Goal: Task Accomplishment & Management: Use online tool/utility

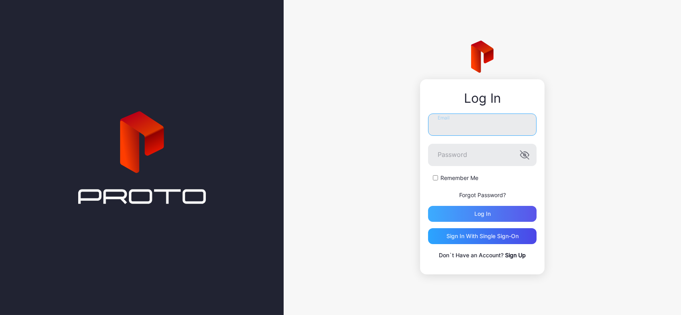
type input "**********"
click at [457, 209] on div "Log in" at bounding box center [482, 214] width 108 height 16
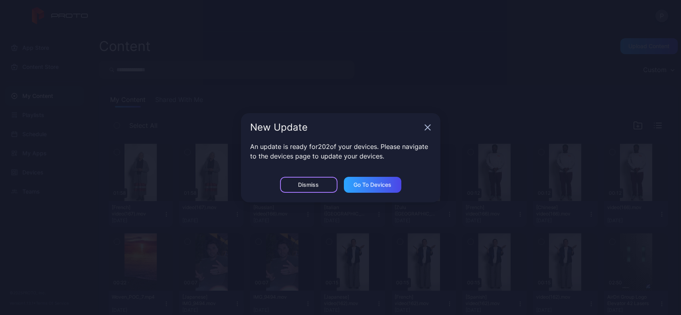
click at [300, 181] on div "Dismiss" at bounding box center [308, 185] width 57 height 16
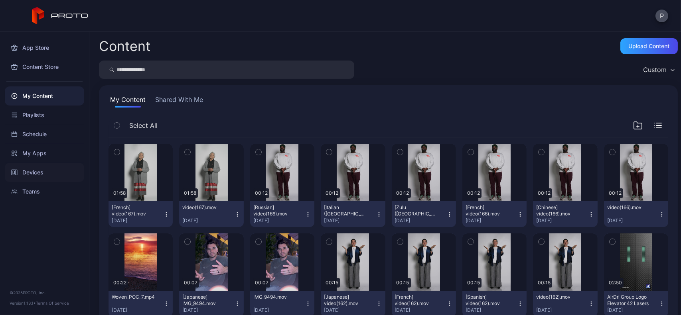
click at [39, 168] on div "Devices" at bounding box center [44, 172] width 79 height 19
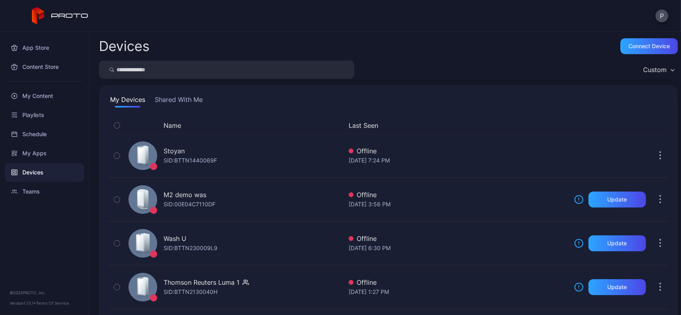
click at [181, 69] on input "search" at bounding box center [226, 70] width 255 height 18
type input "******"
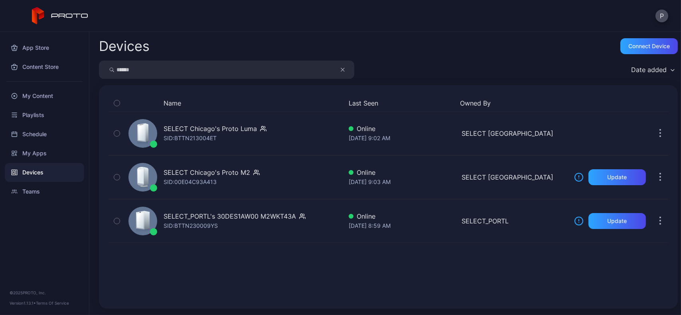
click at [339, 69] on button "button" at bounding box center [346, 70] width 15 height 18
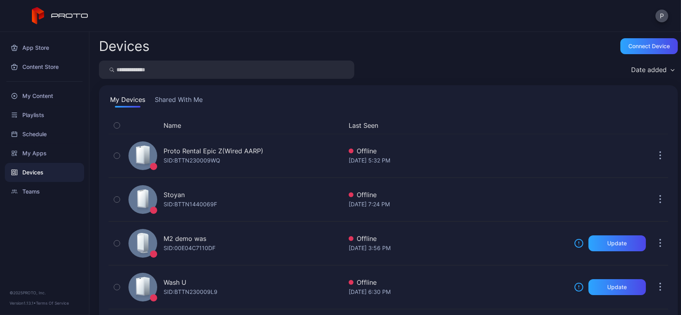
click at [313, 69] on input "search" at bounding box center [226, 70] width 255 height 18
type input "*******"
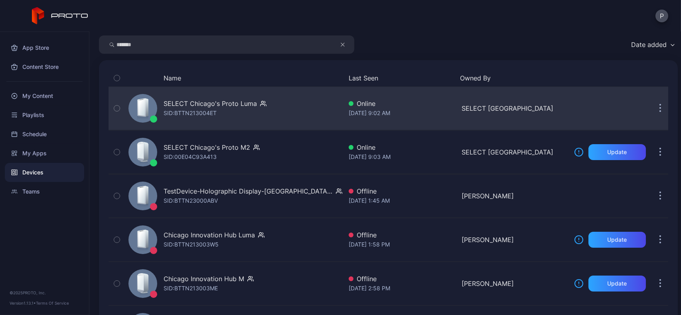
scroll to position [26, 0]
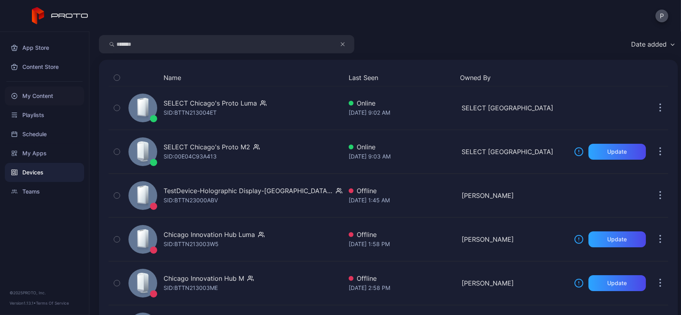
click at [68, 100] on div "My Content" at bounding box center [44, 96] width 79 height 19
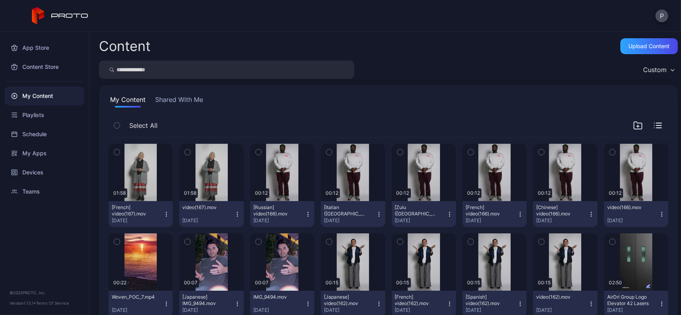
click at [184, 76] on input "search" at bounding box center [226, 70] width 255 height 18
type input "*****"
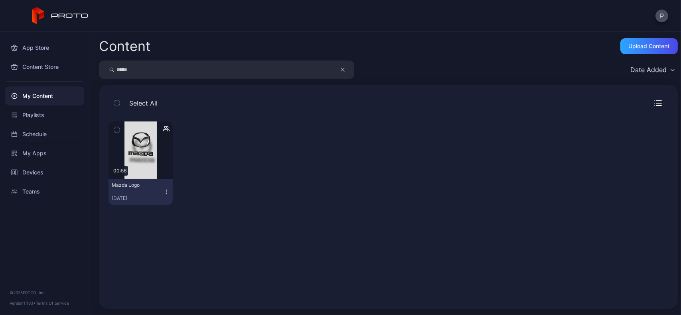
click at [166, 196] on button "Mazda Logo [DATE]" at bounding box center [140, 192] width 64 height 26
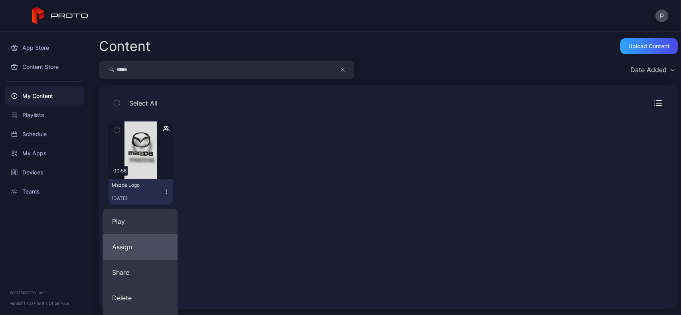
click at [147, 240] on button "Assign" at bounding box center [139, 247] width 75 height 26
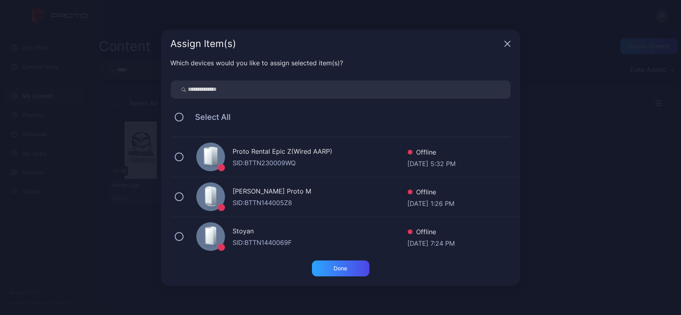
click at [267, 89] on input "search" at bounding box center [341, 90] width 340 height 18
type input "*******"
click at [270, 162] on div "SID: BTTN213004ET" at bounding box center [320, 163] width 175 height 10
click at [272, 186] on div "SELECT Chicago's Proto M2 Update Available Online [DATE] 9:03 AM" at bounding box center [345, 197] width 349 height 40
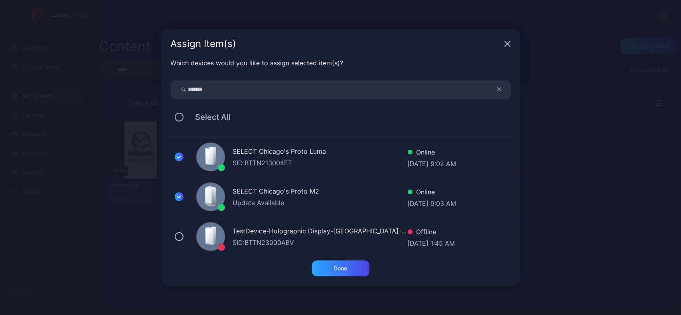
click at [271, 231] on div "TestDevice-Holographic Display-[GEOGRAPHIC_DATA]-500West-Showcase" at bounding box center [320, 232] width 175 height 12
click at [328, 266] on div "Done" at bounding box center [340, 269] width 57 height 16
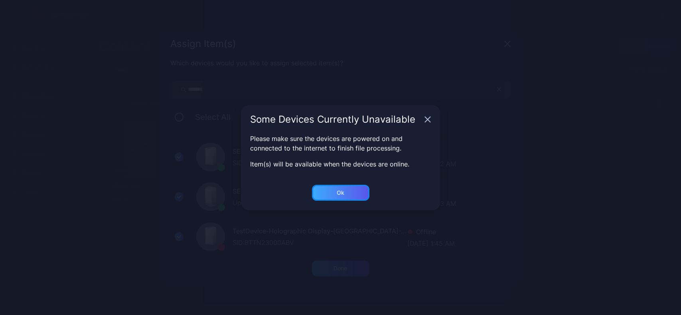
click at [348, 194] on div "Ok" at bounding box center [340, 193] width 57 height 16
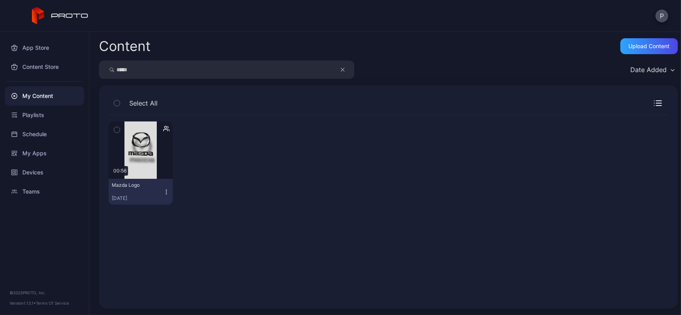
click at [343, 73] on icon "button" at bounding box center [342, 70] width 4 height 10
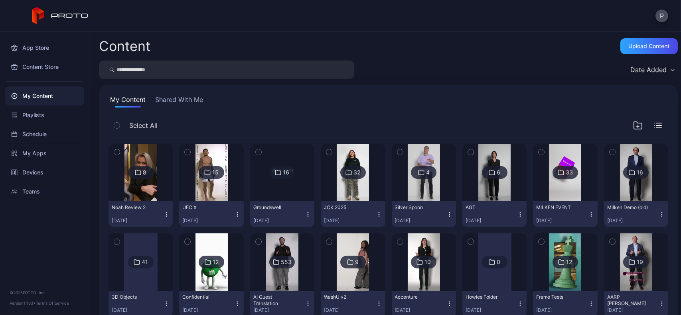
click at [331, 64] on input "search" at bounding box center [226, 70] width 255 height 18
type input "***"
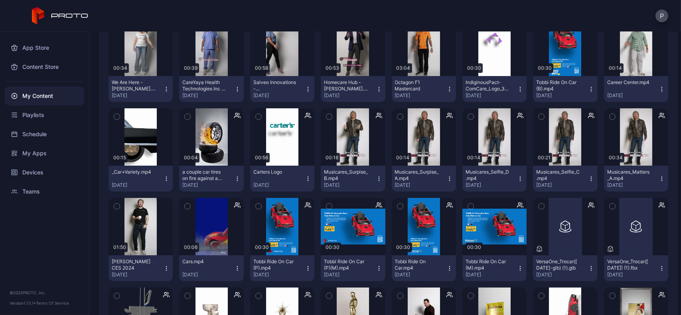
scroll to position [195, 0]
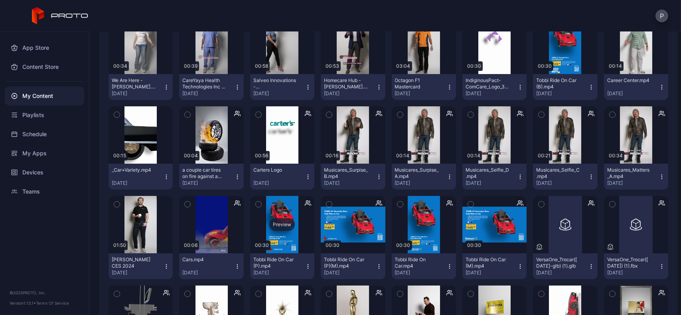
click at [275, 235] on div "Preview" at bounding box center [282, 224] width 64 height 57
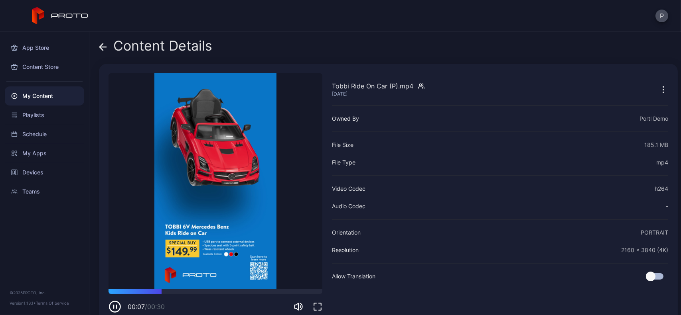
click at [658, 87] on icon "button" at bounding box center [663, 90] width 10 height 10
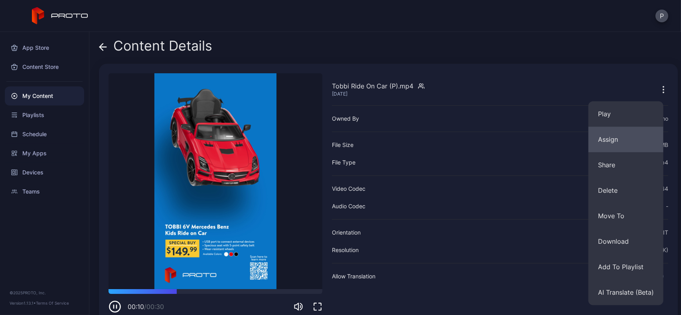
click at [602, 144] on button "Assign" at bounding box center [625, 140] width 75 height 26
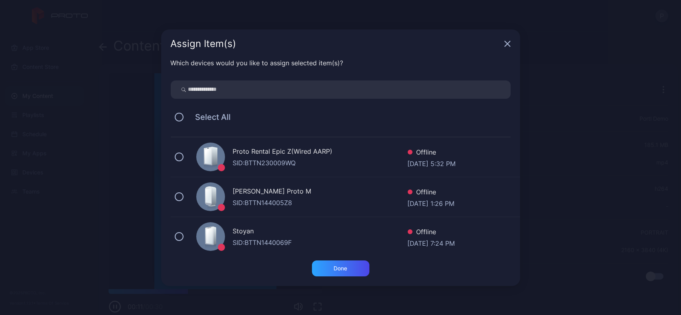
click at [360, 93] on input "search" at bounding box center [341, 90] width 340 height 18
type input "*******"
click at [336, 156] on div "SELECT Chicago's Proto Luma" at bounding box center [320, 153] width 175 height 12
click at [332, 197] on div "SELECT Chicago's Proto M2" at bounding box center [320, 193] width 175 height 12
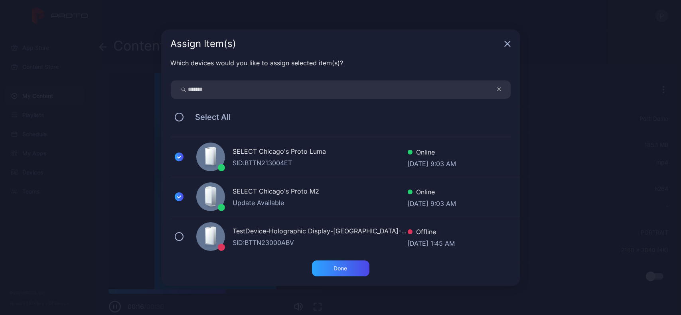
click at [333, 233] on div "TestDevice-Holographic Display-[GEOGRAPHIC_DATA]-500West-Showcase" at bounding box center [320, 232] width 175 height 12
click at [333, 262] on div "Done" at bounding box center [340, 269] width 57 height 16
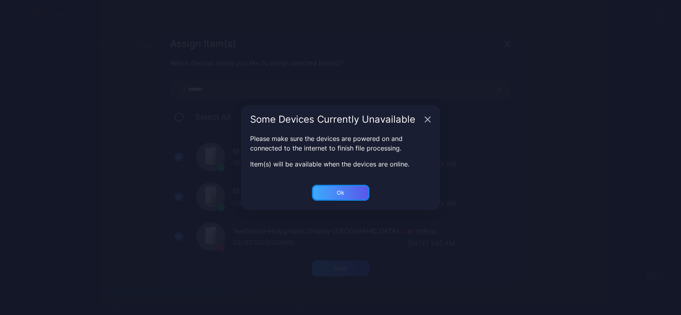
click at [338, 190] on div "Ok" at bounding box center [340, 193] width 8 height 6
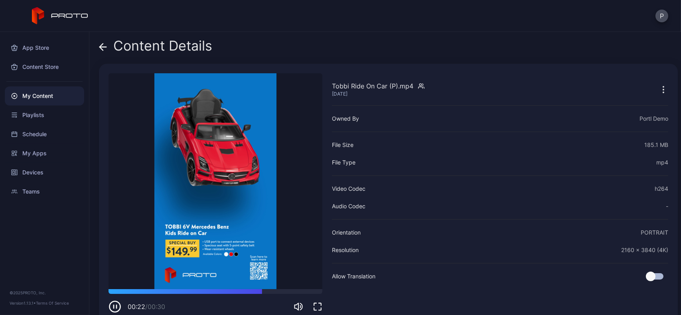
click at [105, 44] on icon at bounding box center [103, 47] width 8 height 8
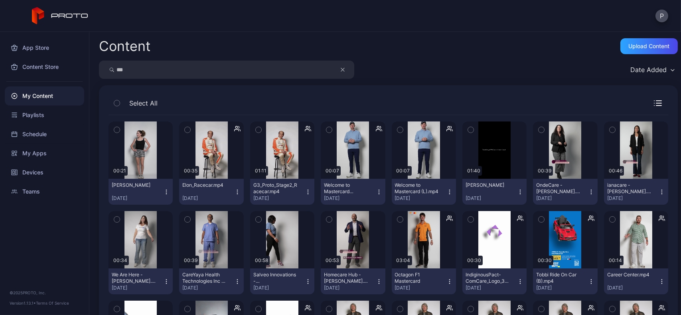
click at [319, 73] on input "***" at bounding box center [226, 70] width 255 height 18
type input "*"
type input "*******"
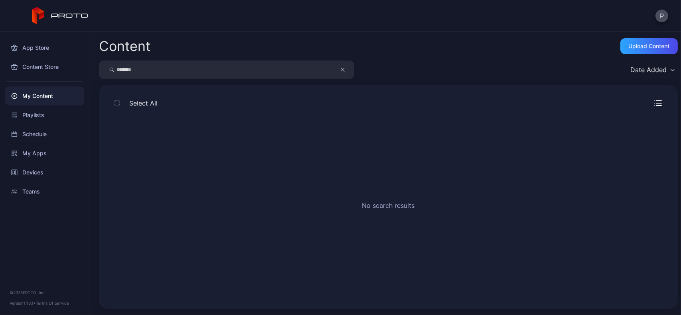
click at [343, 71] on icon "button" at bounding box center [342, 70] width 4 height 10
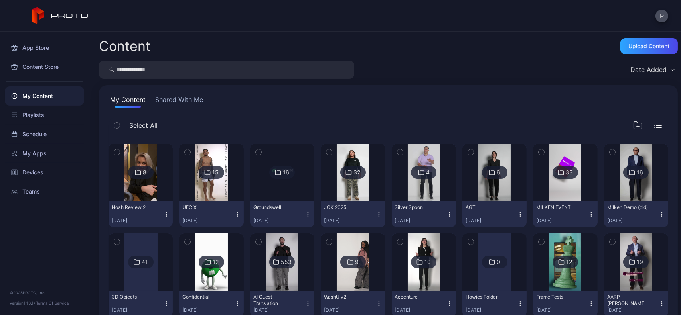
click at [295, 65] on input "search" at bounding box center [226, 70] width 255 height 18
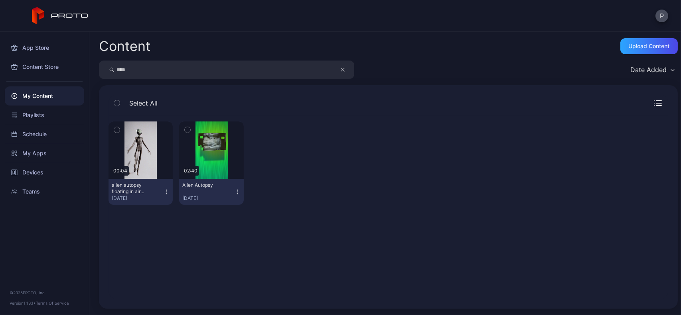
click at [295, 65] on input "****" at bounding box center [226, 70] width 255 height 18
type input "****"
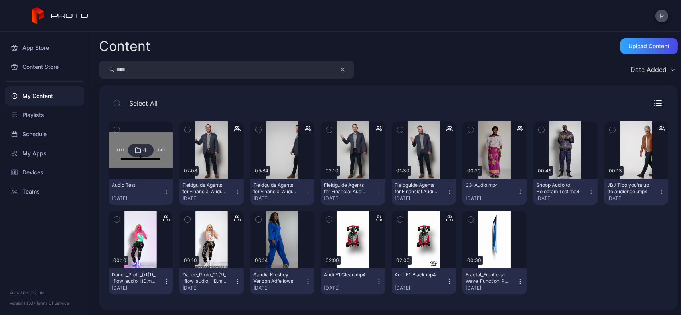
scroll to position [2, 0]
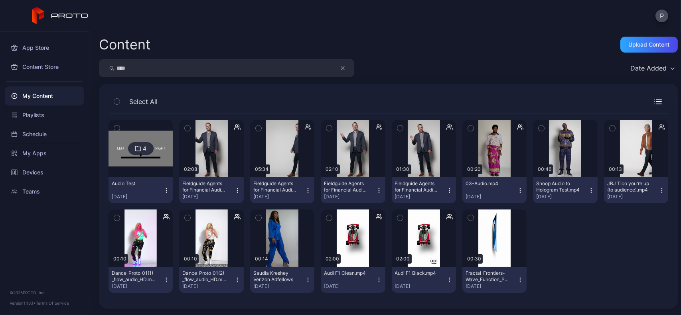
click at [377, 283] on icon "button" at bounding box center [379, 280] width 6 height 6
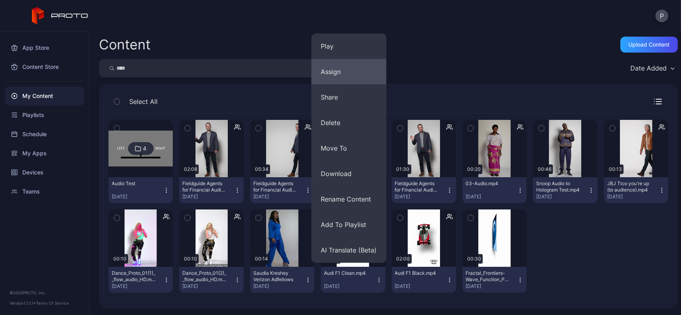
click at [359, 80] on button "Assign" at bounding box center [348, 72] width 75 height 26
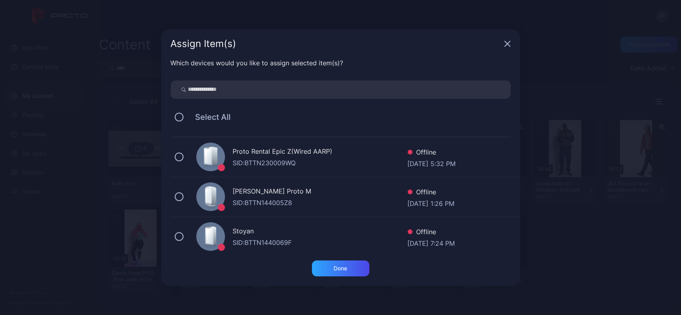
click at [330, 90] on input "search" at bounding box center [341, 90] width 340 height 18
type input "*******"
click at [331, 151] on div "SELECT Chicago's Proto Luma" at bounding box center [320, 153] width 175 height 12
click at [322, 199] on div "Update Available" at bounding box center [320, 203] width 175 height 10
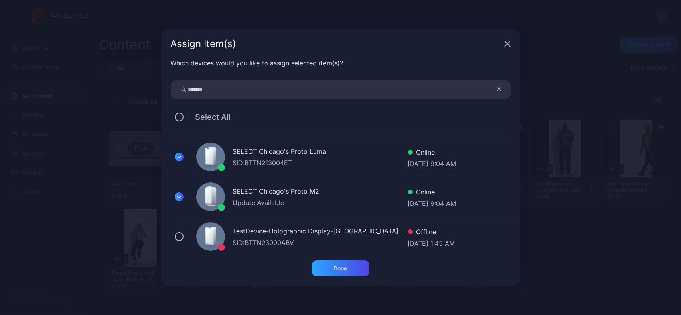
click at [317, 228] on div "TestDevice-Holographic Display-[GEOGRAPHIC_DATA]-500West-Showcase" at bounding box center [320, 232] width 175 height 12
click at [329, 266] on div "Done" at bounding box center [340, 269] width 57 height 16
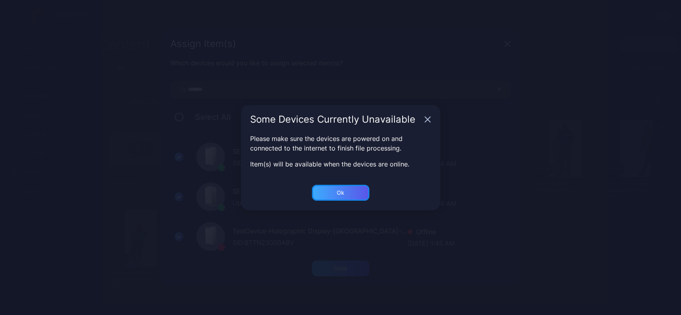
click at [350, 193] on div "Ok" at bounding box center [340, 193] width 57 height 16
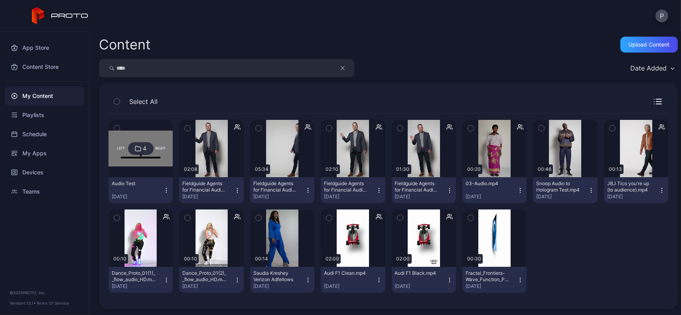
click at [341, 68] on icon "button" at bounding box center [342, 68] width 4 height 10
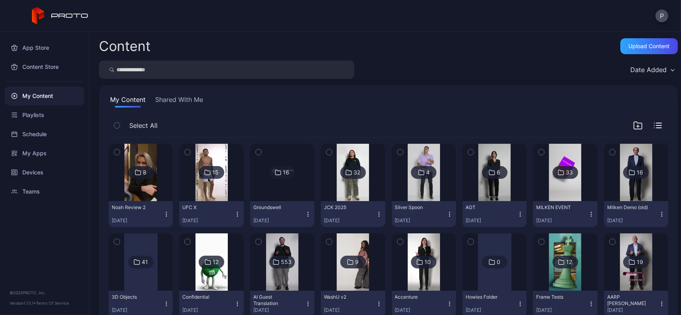
click at [319, 67] on input "search" at bounding box center [226, 70] width 255 height 18
type input "***"
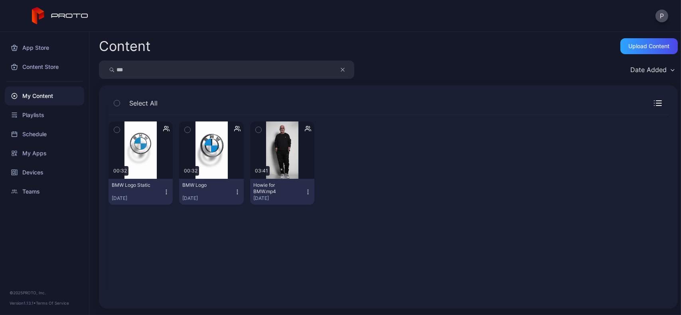
click at [238, 191] on button "BMW Logo [DATE]" at bounding box center [211, 192] width 64 height 26
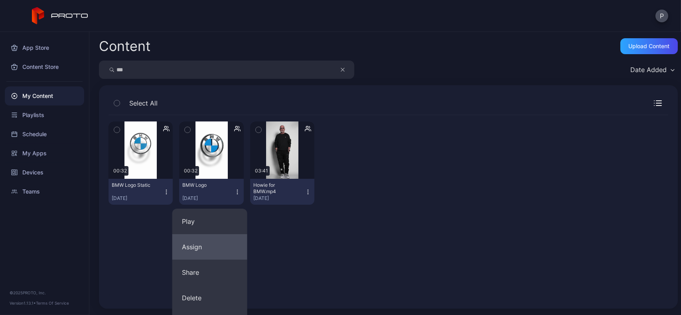
click at [225, 238] on button "Assign" at bounding box center [209, 247] width 75 height 26
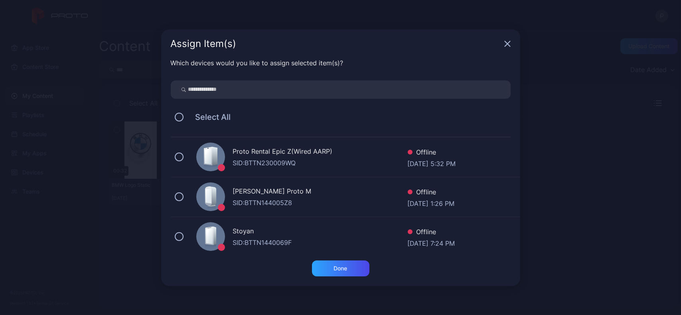
click at [273, 89] on input "search" at bounding box center [341, 90] width 340 height 18
type input "*******"
click at [310, 149] on div "SELECT Chicago's Proto Luma" at bounding box center [320, 153] width 175 height 12
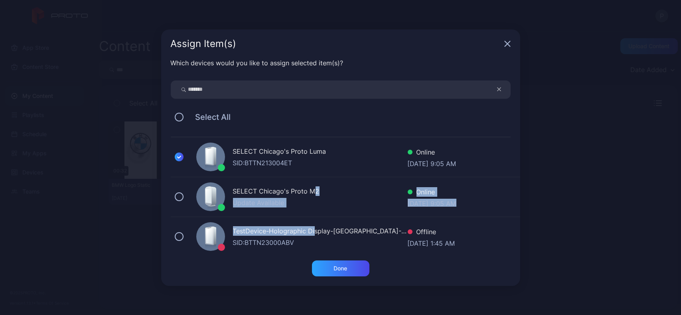
drag, startPoint x: 314, startPoint y: 186, endPoint x: 314, endPoint y: 220, distance: 34.3
click at [314, 220] on div "SELECT Chicago's Proto [PERSON_NAME]: BTTN213004ET Online [DATE] 9:05 AM SELECT…" at bounding box center [345, 257] width 349 height 239
click at [321, 211] on div "SELECT Chicago's Proto M2 Update Available Online [DATE] 9:05 AM" at bounding box center [345, 197] width 349 height 40
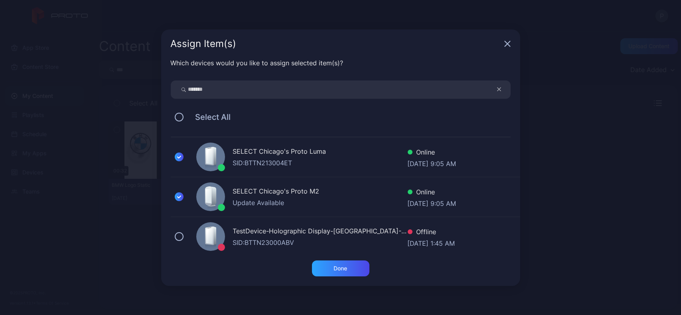
click at [315, 229] on div "TestDevice-Holographic Display-[GEOGRAPHIC_DATA]-500West-Showcase" at bounding box center [320, 232] width 175 height 12
click at [324, 261] on div "Done" at bounding box center [340, 269] width 57 height 16
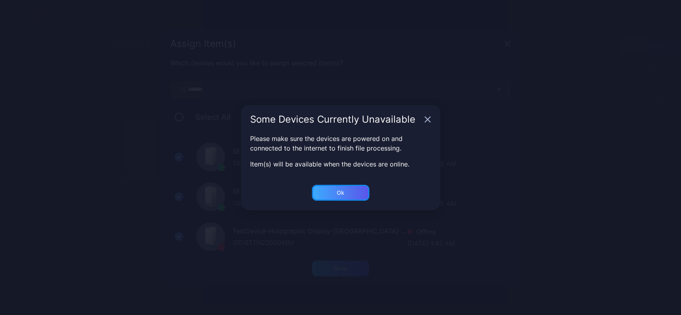
click at [332, 192] on div "Ok" at bounding box center [340, 193] width 57 height 16
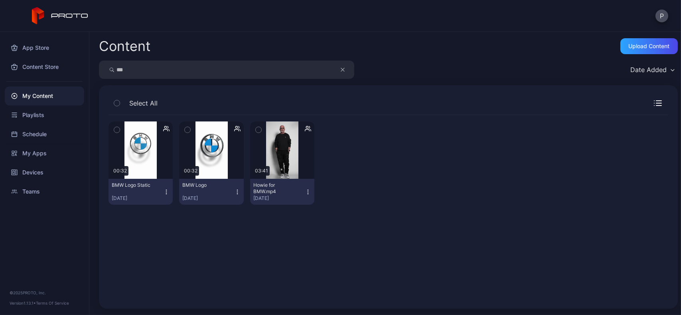
click at [345, 65] on button "button" at bounding box center [346, 70] width 15 height 18
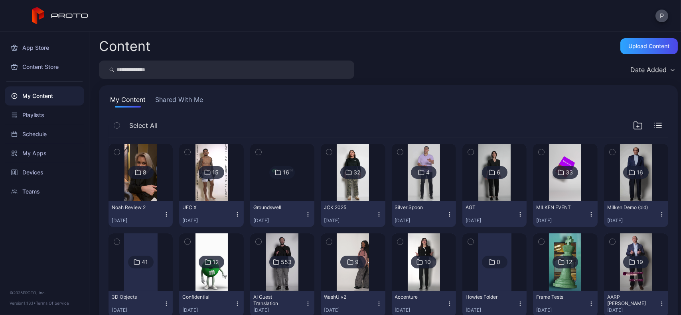
click at [321, 71] on input "search" at bounding box center [226, 70] width 255 height 18
type input "**********"
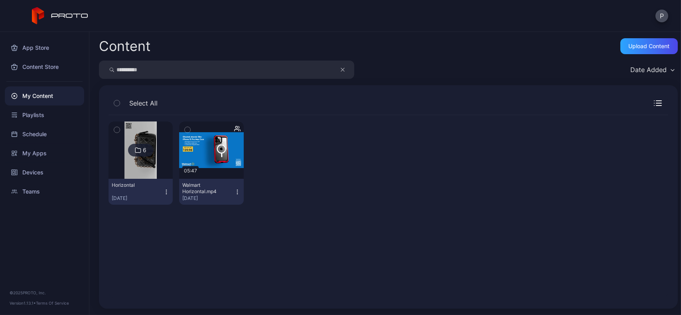
click at [154, 171] on img at bounding box center [140, 150] width 32 height 57
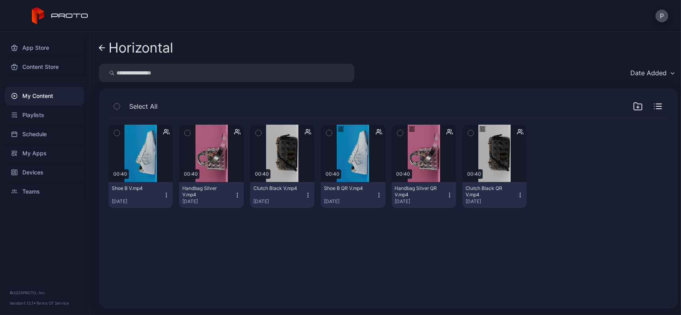
click at [342, 75] on input "search" at bounding box center [226, 73] width 255 height 18
click at [97, 40] on div "Horizontal Date Added Select All Preview 00:40 Shoe B V.mp4 [DATE] Preview 00:4…" at bounding box center [384, 173] width 591 height 283
click at [105, 44] on link "Horizontal" at bounding box center [136, 47] width 74 height 19
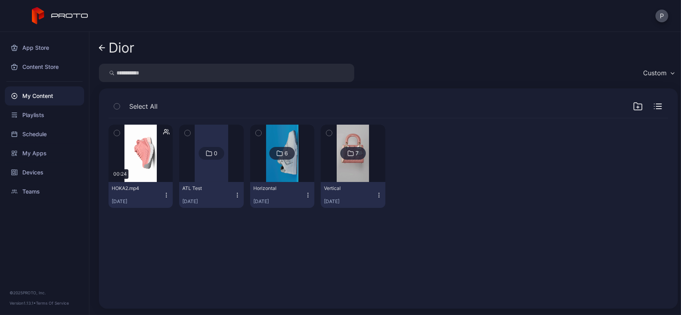
click at [102, 48] on icon at bounding box center [102, 48] width 6 height 7
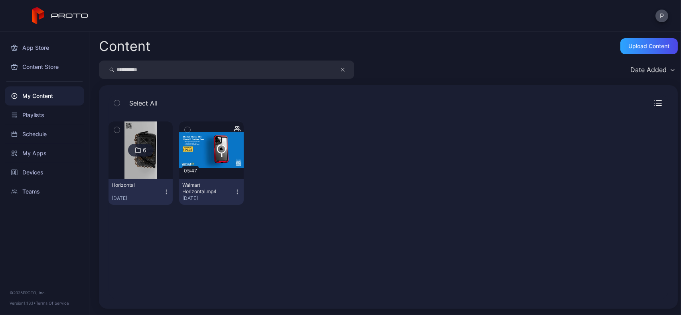
click at [348, 68] on button "button" at bounding box center [346, 70] width 15 height 18
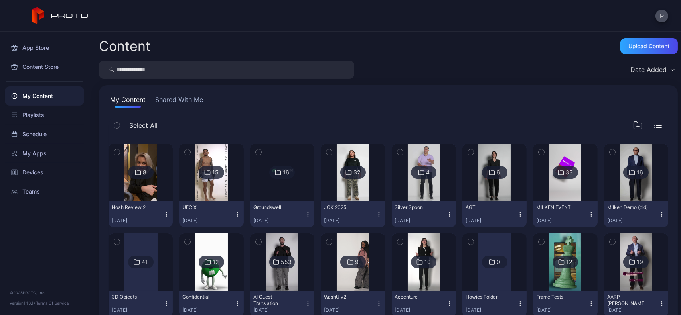
click at [308, 67] on input "search" at bounding box center [226, 70] width 255 height 18
type input "*"
type input "***"
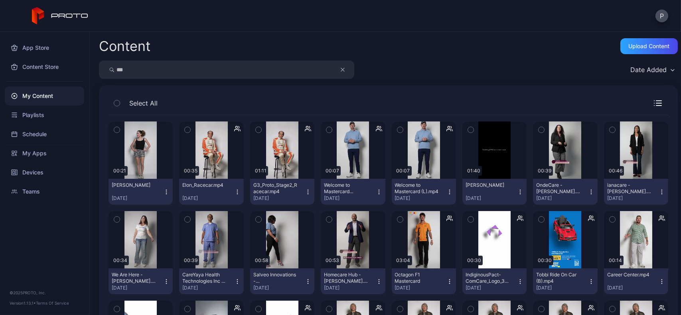
click at [343, 72] on icon "button" at bounding box center [342, 70] width 4 height 10
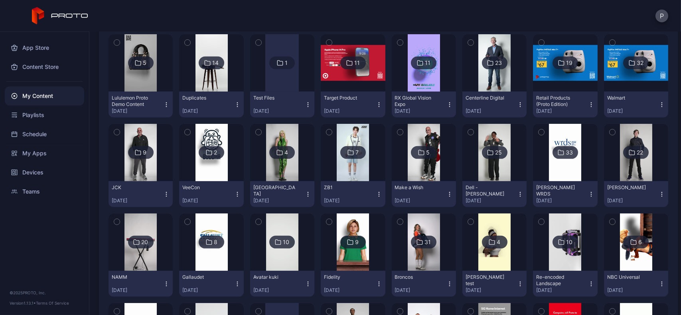
scroll to position [828, 0]
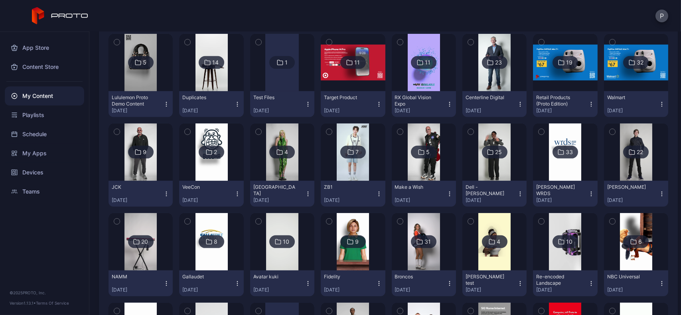
click at [555, 221] on img at bounding box center [565, 241] width 32 height 57
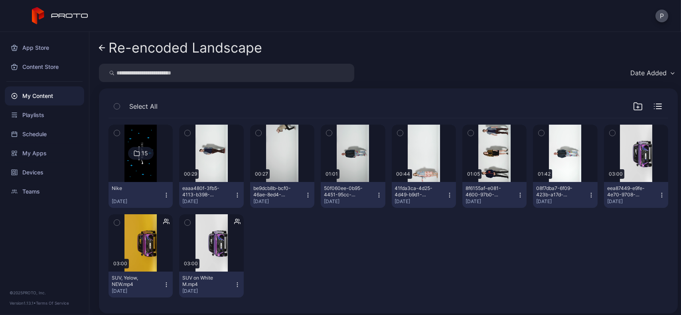
click at [235, 281] on button "SUV on White M.mp4 [DATE]" at bounding box center [211, 285] width 64 height 26
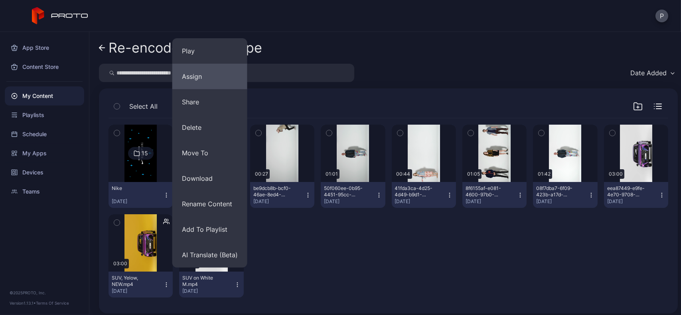
click at [221, 81] on button "Assign" at bounding box center [209, 77] width 75 height 26
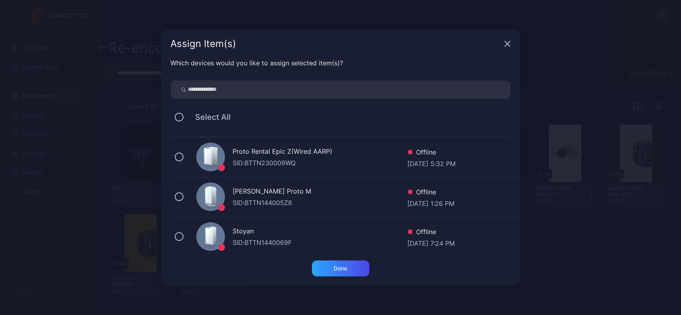
click at [254, 95] on input "search" at bounding box center [341, 90] width 340 height 18
click at [273, 202] on div "SID: BTTN144005Z8" at bounding box center [320, 203] width 175 height 10
click at [227, 196] on div "[PERSON_NAME] Proto M SID: BTTN144005Z8 Offline [DATE] 1:26 PM" at bounding box center [345, 197] width 349 height 40
click at [263, 94] on input "search" at bounding box center [341, 90] width 340 height 18
type input "*******"
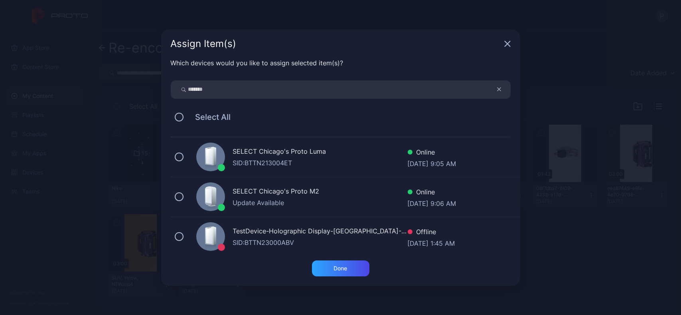
click at [297, 195] on div "SELECT Chicago's Proto M2" at bounding box center [320, 193] width 175 height 12
click at [325, 266] on div "Done" at bounding box center [340, 269] width 57 height 16
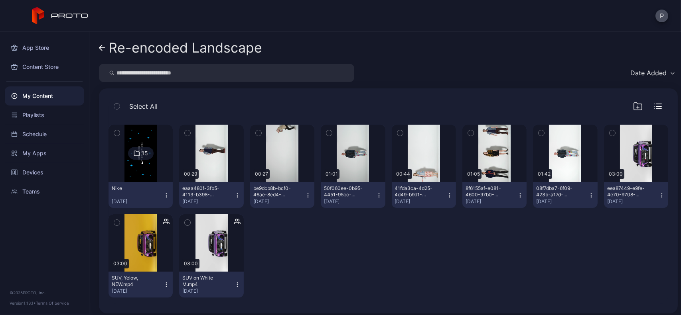
click at [299, 66] on input "search" at bounding box center [226, 73] width 255 height 18
click at [98, 41] on div "Re-encoded Landscape Date Added Select All 15 Nike [DATE] Preview 00:29 eaaa480…" at bounding box center [384, 173] width 591 height 283
click at [99, 39] on link "Re-encoded Landscape" at bounding box center [180, 47] width 163 height 19
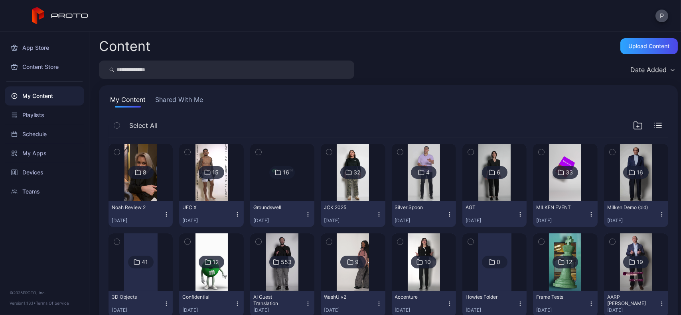
click at [191, 73] on input "search" at bounding box center [226, 70] width 255 height 18
type input "******"
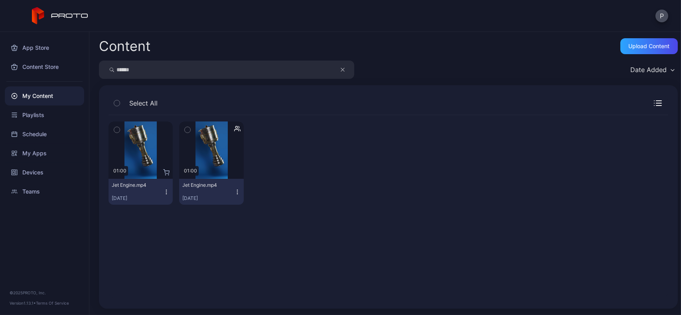
click at [230, 193] on div "Jet Engine.mp4 [DATE]" at bounding box center [207, 192] width 51 height 20
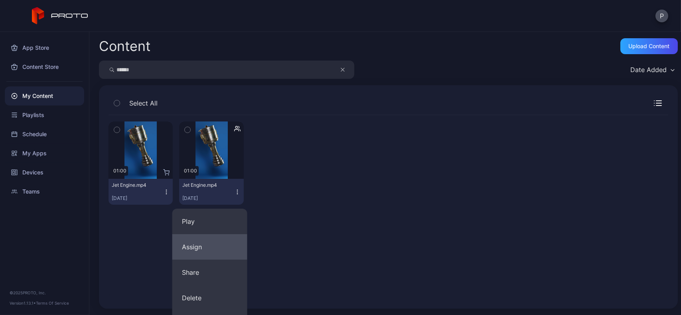
click at [210, 241] on button "Assign" at bounding box center [209, 247] width 75 height 26
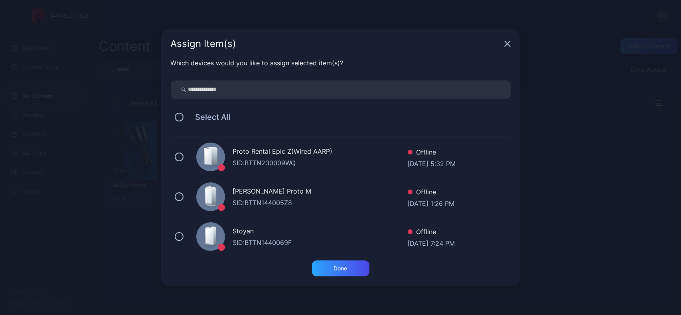
click at [260, 91] on input "search" at bounding box center [341, 90] width 340 height 18
type input "*******"
click at [309, 156] on div "SELECT Chicago's Proto Luma" at bounding box center [320, 153] width 175 height 12
click at [307, 188] on div "SELECT Chicago's Proto M2" at bounding box center [320, 193] width 175 height 12
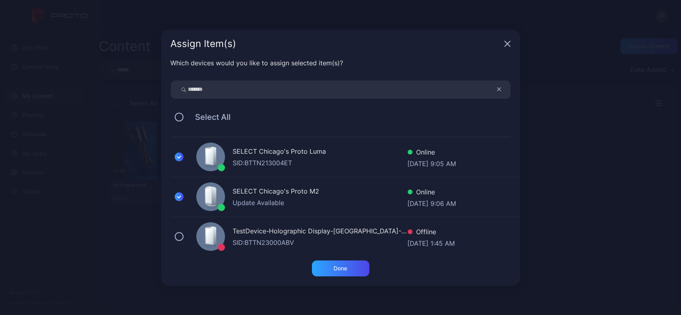
click at [303, 230] on div "TestDevice-Holographic Display-[GEOGRAPHIC_DATA]-500West-Showcase" at bounding box center [320, 232] width 175 height 12
click at [329, 264] on div "Done" at bounding box center [340, 269] width 57 height 16
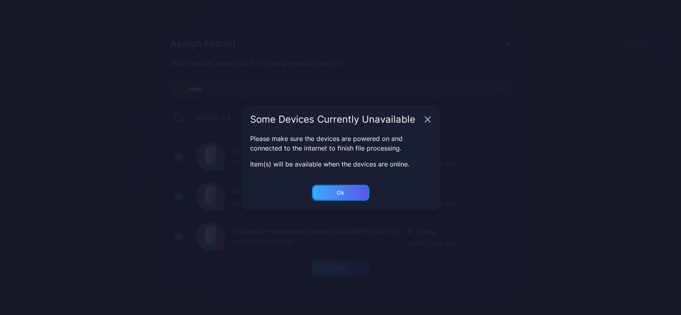
click at [325, 185] on div "Ok" at bounding box center [340, 193] width 57 height 16
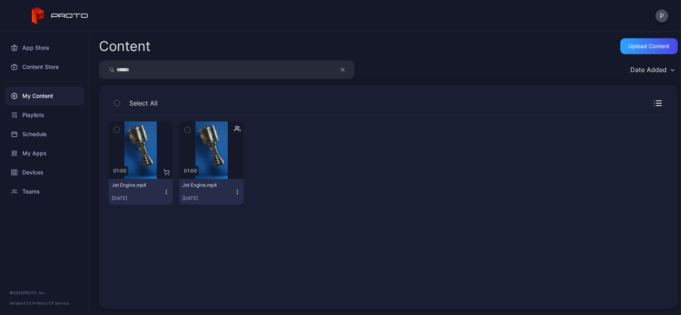
click at [342, 72] on icon "button" at bounding box center [342, 70] width 4 height 10
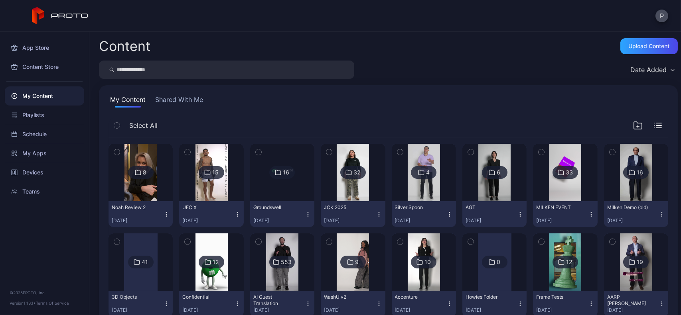
click at [311, 72] on input "search" at bounding box center [226, 70] width 255 height 18
click at [292, 73] on input "search" at bounding box center [226, 70] width 255 height 18
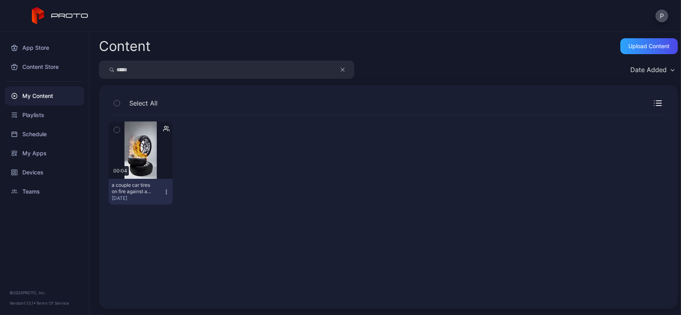
click at [283, 67] on input "*****" at bounding box center [226, 70] width 255 height 18
type input "*"
type input "***"
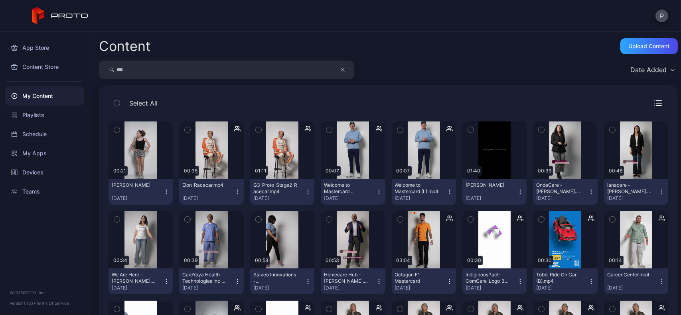
click at [341, 72] on icon "button" at bounding box center [342, 70] width 4 height 10
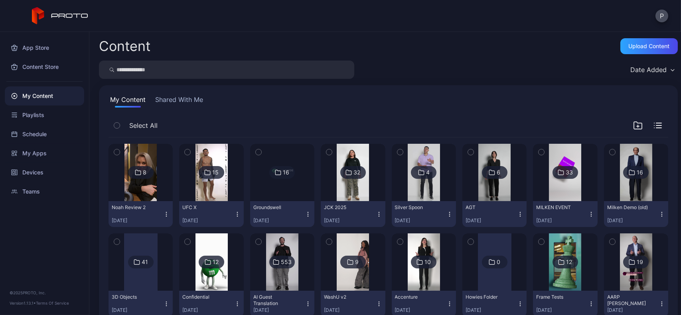
click at [304, 65] on input "search" at bounding box center [226, 70] width 255 height 18
click at [203, 75] on input "search" at bounding box center [226, 70] width 255 height 18
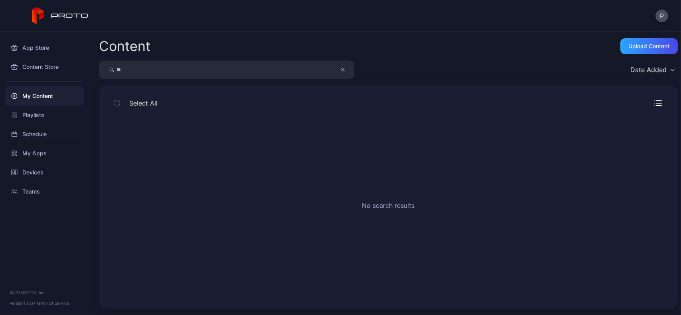
type input "*"
click at [407, 66] on div "Date Added" at bounding box center [388, 70] width 578 height 18
click at [44, 120] on div "Playlists" at bounding box center [44, 115] width 79 height 19
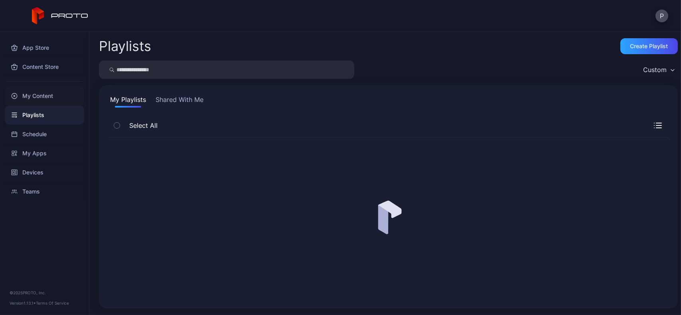
click at [56, 100] on div "My Content" at bounding box center [44, 96] width 79 height 19
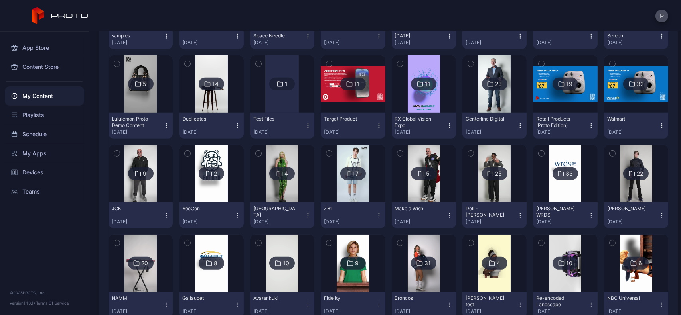
scroll to position [989, 0]
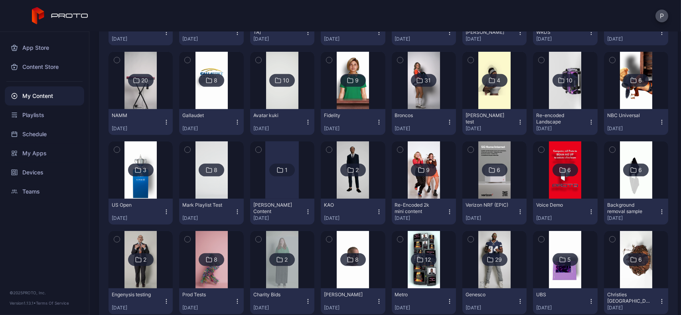
click at [554, 101] on img at bounding box center [565, 80] width 32 height 57
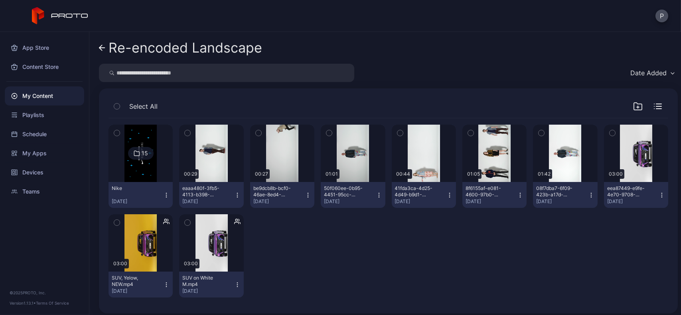
click at [105, 48] on link "Re-encoded Landscape" at bounding box center [180, 47] width 163 height 19
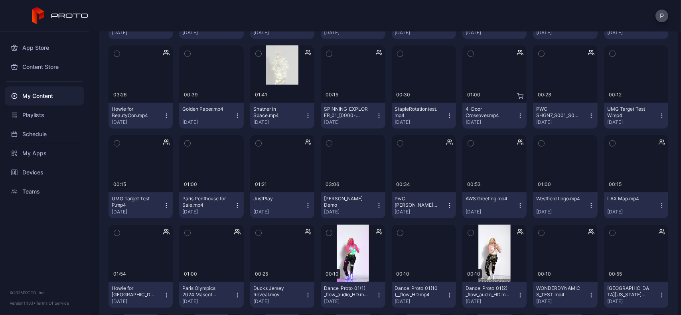
scroll to position [7009, 0]
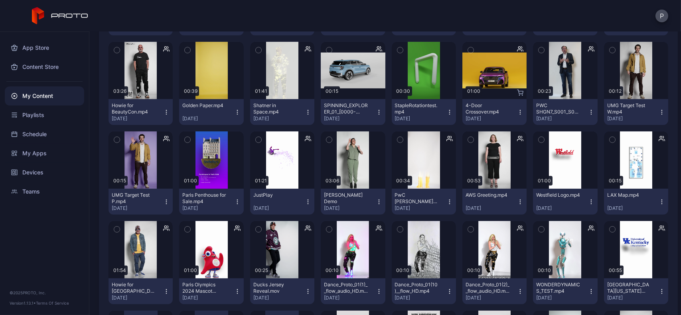
click at [514, 118] on button "4-Door Crossover.mp4 [DATE]" at bounding box center [494, 112] width 64 height 26
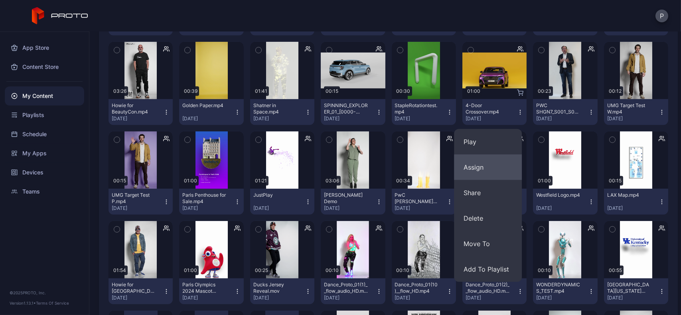
click at [484, 159] on button "Assign" at bounding box center [488, 168] width 68 height 26
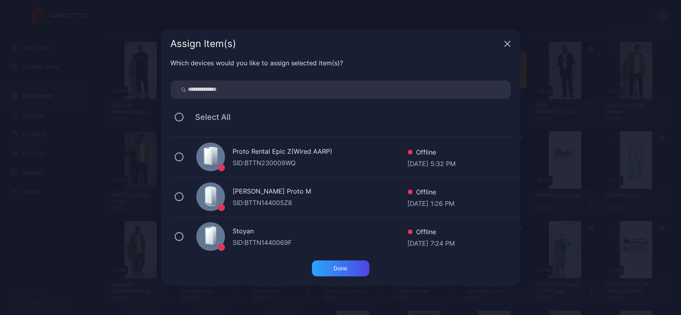
click at [333, 86] on input "search" at bounding box center [341, 90] width 340 height 18
type input "***"
click at [315, 165] on div "SID: BTTN213004ET" at bounding box center [320, 163] width 175 height 10
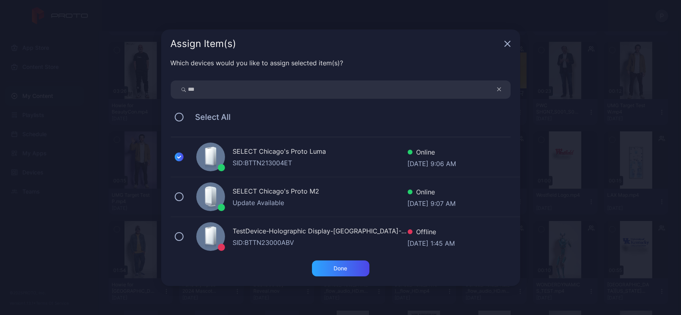
click at [306, 189] on div "SELECT Chicago's Proto M2" at bounding box center [320, 193] width 175 height 12
click at [302, 224] on div "TestDevice-Holographic Display-[GEOGRAPHIC_DATA]-500West-Showcase SID: BTTN2300…" at bounding box center [345, 237] width 349 height 40
click at [328, 268] on div "Done" at bounding box center [340, 269] width 57 height 16
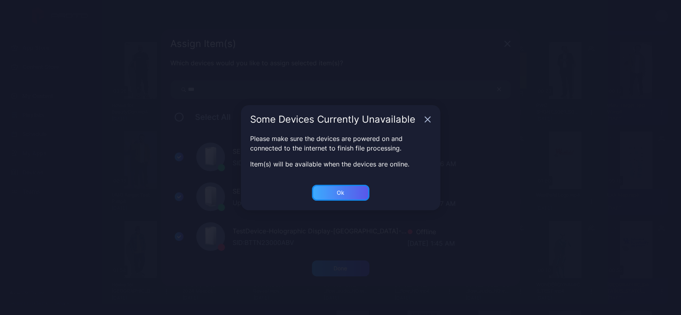
click at [352, 190] on div "Ok" at bounding box center [340, 193] width 57 height 16
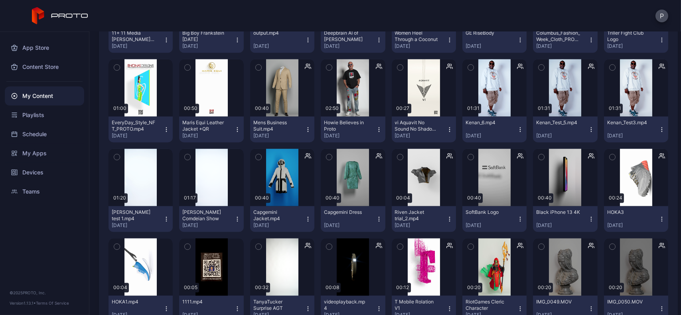
scroll to position [9688, 0]
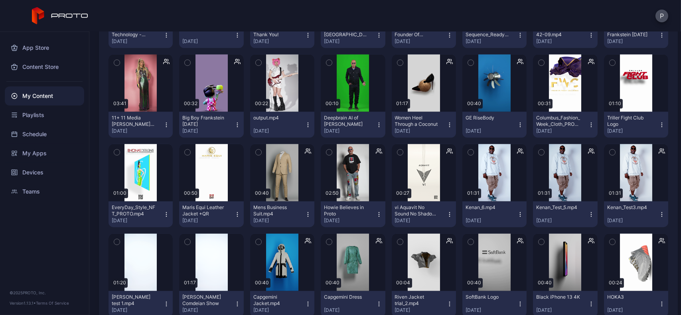
click at [520, 125] on icon "button" at bounding box center [520, 124] width 0 height 0
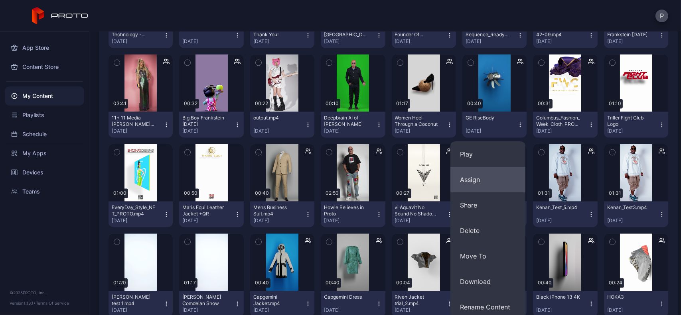
click at [500, 172] on button "Assign" at bounding box center [487, 180] width 75 height 26
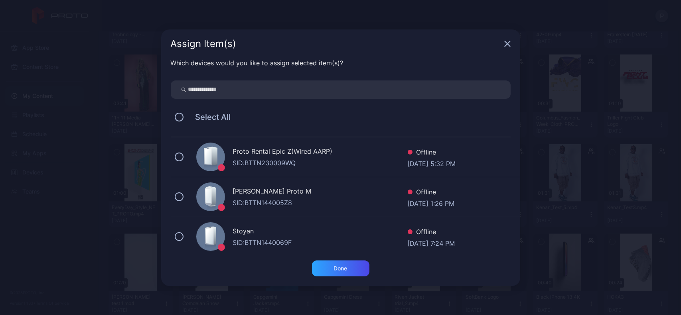
click at [410, 86] on input "search" at bounding box center [341, 90] width 340 height 18
type input "*******"
click at [354, 162] on div "SID: BTTN213004ET" at bounding box center [320, 163] width 175 height 10
click at [346, 185] on div "SELECT Chicago's Proto M2 Update Available Online [DATE] 9:08 AM" at bounding box center [345, 197] width 349 height 40
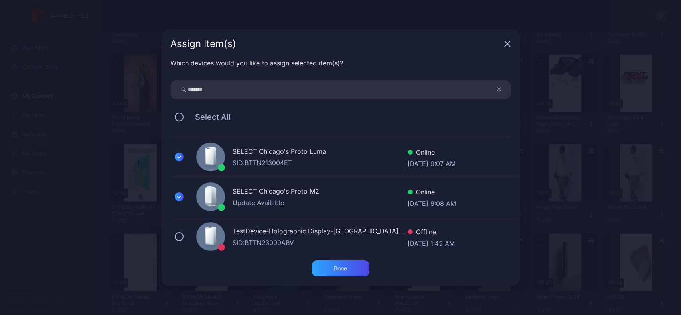
click at [502, 44] on div "Assign Item(s)" at bounding box center [340, 44] width 359 height 29
click at [504, 43] on icon "button" at bounding box center [507, 44] width 6 height 6
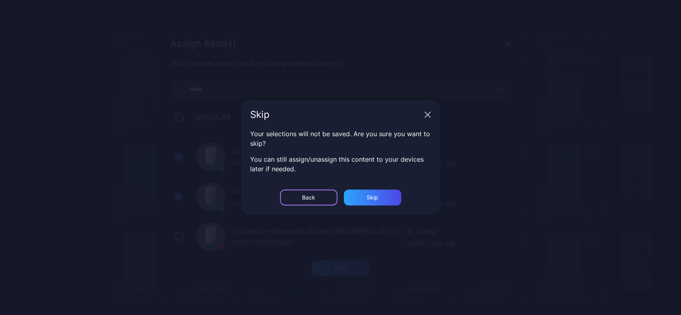
click at [328, 197] on div "Back" at bounding box center [308, 198] width 57 height 16
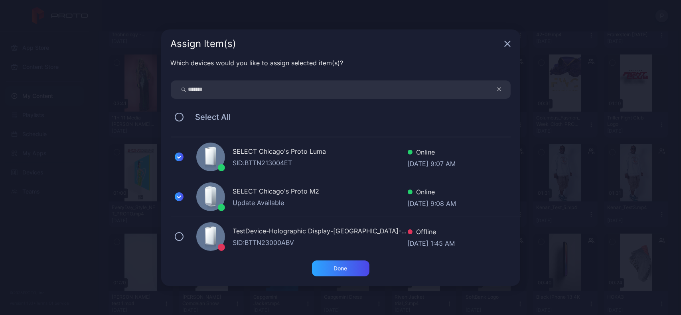
click at [507, 43] on icon "button" at bounding box center [506, 43] width 5 height 5
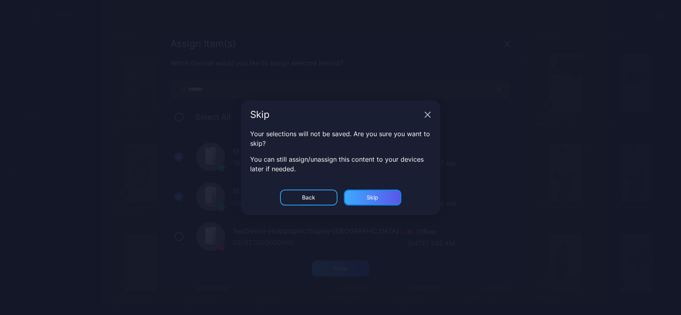
click at [378, 192] on div "Skip" at bounding box center [372, 198] width 57 height 16
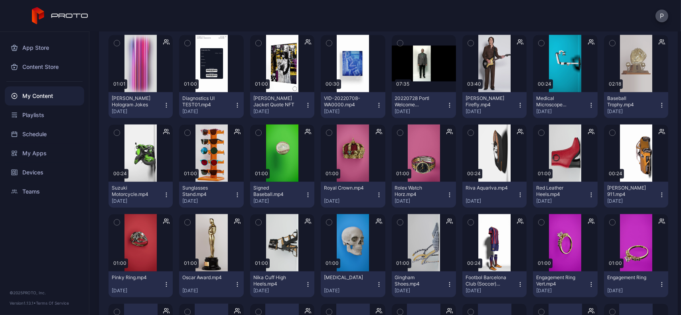
scroll to position [10158, 0]
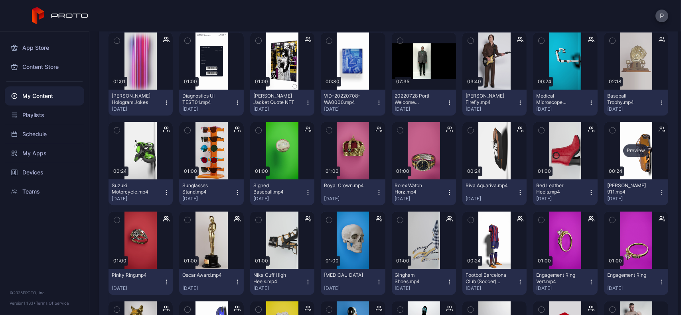
click at [639, 155] on div "Preview" at bounding box center [636, 150] width 26 height 13
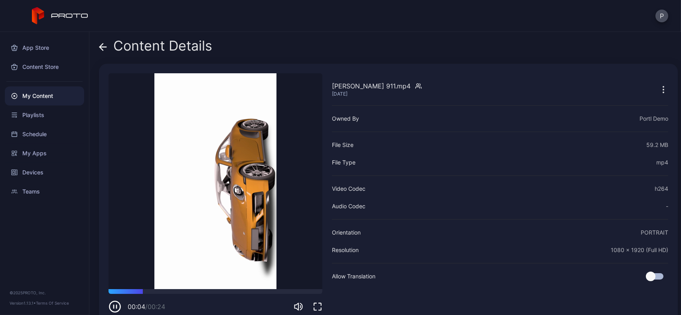
click at [658, 82] on button "button" at bounding box center [663, 89] width 10 height 16
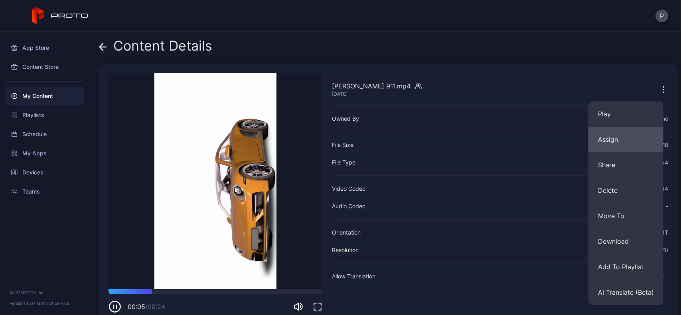
click at [618, 131] on button "Assign" at bounding box center [625, 140] width 75 height 26
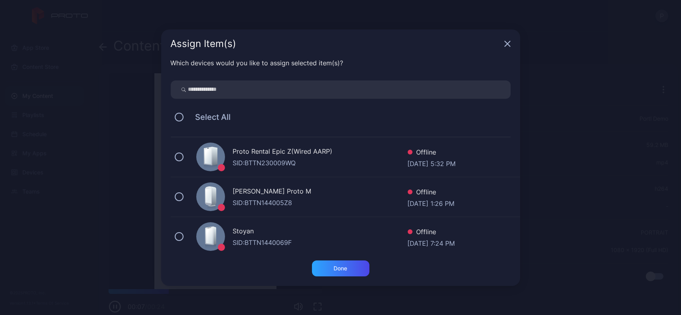
click at [383, 92] on input "search" at bounding box center [341, 90] width 340 height 18
type input "***"
click at [342, 190] on div "SELECT Chicago's Proto M2" at bounding box center [320, 193] width 175 height 12
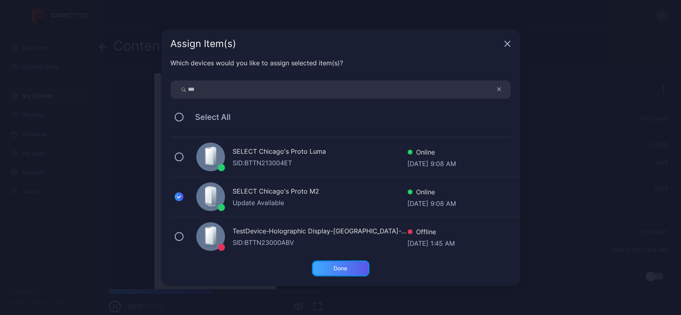
click at [339, 261] on div "Done" at bounding box center [340, 269] width 57 height 16
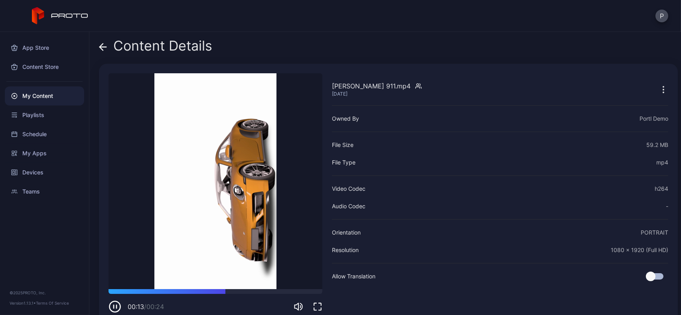
click at [106, 51] on icon at bounding box center [103, 47] width 8 height 8
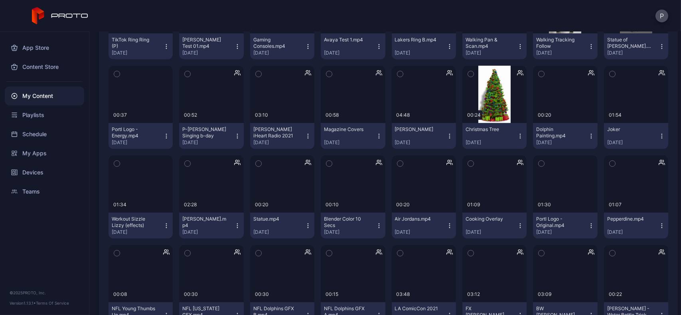
scroll to position [13748, 0]
